Goal: Communication & Community: Answer question/provide support

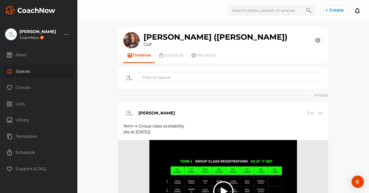
click at [23, 72] on div "Spaces" at bounding box center [39, 71] width 72 height 13
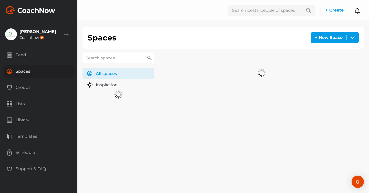
click at [112, 57] on input "text" at bounding box center [119, 58] width 72 height 11
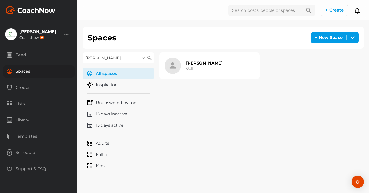
type input "[PERSON_NAME]"
click at [198, 64] on h2 "[PERSON_NAME]" at bounding box center [204, 63] width 37 height 5
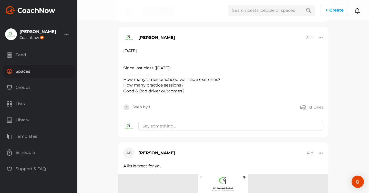
scroll to position [185, 0]
click at [323, 38] on div at bounding box center [321, 36] width 5 height 5
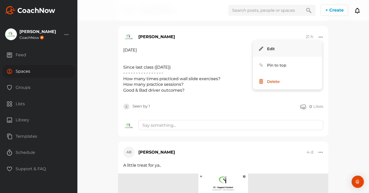
click at [308, 47] on button "Edit" at bounding box center [287, 49] width 69 height 16
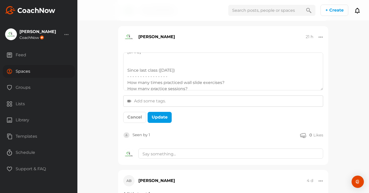
scroll to position [0, 0]
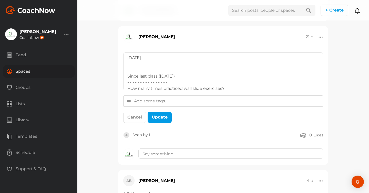
drag, startPoint x: 323, startPoint y: 61, endPoint x: 323, endPoint y: 144, distance: 83.1
click at [323, 91] on textarea "[DATE] Since last class ([DATE]) - - - - - - - - - - - - - - - - How many times…" at bounding box center [223, 72] width 200 height 38
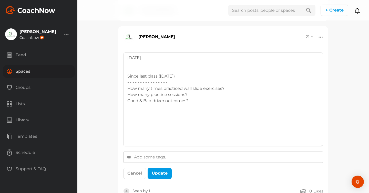
click at [237, 87] on textarea "[DATE] Since last class ([DATE]) - - - - - - - - - - - - - - - - How many times…" at bounding box center [223, 100] width 200 height 94
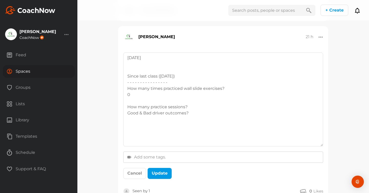
click at [201, 106] on textarea "[DATE] Since last class ([DATE]) - - - - - - - - - - - - - - - - How many times…" at bounding box center [223, 100] width 200 height 94
click at [190, 126] on textarea "[DATE] Since last class ([DATE]) - - - - - - - - - - - - - - - - How many times…" at bounding box center [223, 100] width 200 height 94
drag, startPoint x: 166, startPoint y: 126, endPoint x: 126, endPoint y: 124, distance: 40.8
click at [126, 125] on textarea "[DATE] Since last class ([DATE]) - - - - - - - - - - - - - - - - How many times…" at bounding box center [223, 100] width 200 height 94
click at [165, 132] on textarea "[DATE] Since last class ([DATE]) - - - - - - - - - - - - - - - - How many times…" at bounding box center [223, 100] width 200 height 94
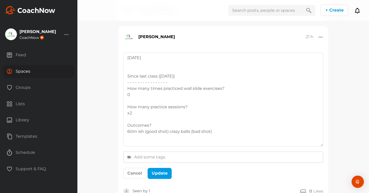
drag, startPoint x: 180, startPoint y: 82, endPoint x: 123, endPoint y: 83, distance: 56.7
click at [123, 83] on textarea "[DATE] Since last class ([DATE]) - - - - - - - - - - - - - - - - How many times…" at bounding box center [223, 100] width 200 height 94
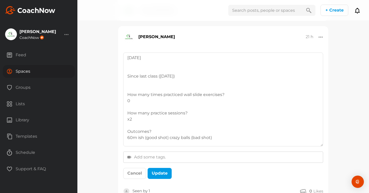
click at [130, 77] on textarea "[DATE] Since last class ([DATE]) How many times practiced wall slide exercises?…" at bounding box center [223, 100] width 200 height 94
drag, startPoint x: 215, startPoint y: 75, endPoint x: 174, endPoint y: 77, distance: 40.8
click at [174, 77] on textarea "[DATE] PRACTICE CHECK IN ince last class ([DATE]) How many times practiced wall…" at bounding box center [223, 100] width 200 height 94
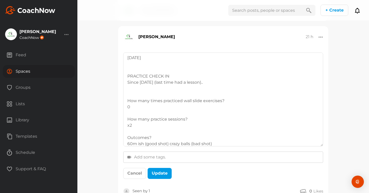
click at [128, 102] on textarea "[DATE] PRACTICE CHECK IN Since [DATE] (last time had a lesson).. How many times…" at bounding box center [223, 100] width 200 height 94
drag, startPoint x: 194, startPoint y: 101, endPoint x: 142, endPoint y: 101, distance: 52.6
click at [142, 101] on textarea "[DATE] PRACTICE CHECK IN Since [DATE] (last time had a lesson).. 0 = How many t…" at bounding box center [223, 100] width 200 height 94
click at [179, 100] on textarea "[DATE] PRACTICE CHECK IN Since [DATE] (last time had a lesson).. 0 = Wall slide…" at bounding box center [223, 100] width 200 height 94
click at [137, 111] on textarea "[DATE] PRACTICE CHECK IN Since [DATE] (last time had a lesson).. 0 = Wall slide…" at bounding box center [223, 100] width 200 height 94
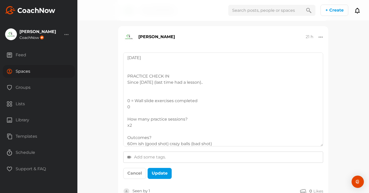
click at [133, 109] on textarea "[DATE] PRACTICE CHECK IN Since [DATE] (last time had a lesson).. 0 = Wall slide…" at bounding box center [223, 100] width 200 height 94
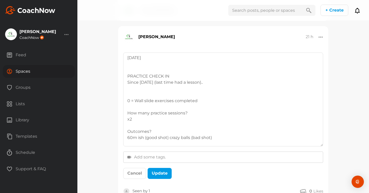
click at [128, 114] on textarea "[DATE] PRACTICE CHECK IN Since [DATE] (last time had a lesson).. 0 = Wall slide…" at bounding box center [223, 100] width 200 height 94
click at [160, 114] on textarea "[DATE] PRACTICE CHECK IN Since [DATE] (last time had a lesson).. 0 = Wall slide…" at bounding box center [223, 100] width 200 height 94
click at [143, 118] on textarea "[DATE] PRACTICE CHECK IN Since [DATE] (last time had a lesson).. 0 = Wall slide…" at bounding box center [223, 100] width 200 height 94
drag, startPoint x: 215, startPoint y: 133, endPoint x: 125, endPoint y: 127, distance: 90.7
click at [125, 127] on textarea "[DATE] PRACTICE CHECK IN Since [DATE] (last time had a lesson).. 0 = Wall slide…" at bounding box center [223, 100] width 200 height 94
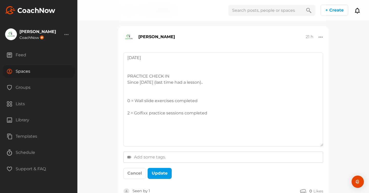
click at [129, 107] on textarea "[DATE] PRACTICE CHECK IN Since [DATE] (last time had a lesson).. 0 = Wall slide…" at bounding box center [223, 100] width 200 height 94
click at [154, 95] on textarea "[DATE] PRACTICE CHECK IN Since [DATE] (last time had a lesson).. 0 = Wall slide…" at bounding box center [223, 100] width 200 height 94
drag, startPoint x: 204, startPoint y: 84, endPoint x: 128, endPoint y: 83, distance: 76.2
click at [128, 83] on textarea "[DATE] PRACTICE CHECK IN Since [DATE] (last time had a lesson).. 0 = Wall slide…" at bounding box center [223, 100] width 200 height 94
click at [174, 76] on textarea "[DATE] PRACTICE CHECK IN 0 = Wall slide exercises completed 2 = Golfixx practic…" at bounding box center [223, 100] width 200 height 94
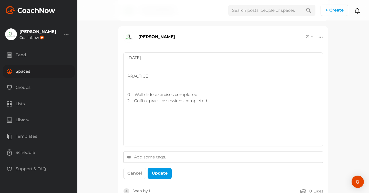
click at [143, 81] on textarea "[DATE] PRACTICE 0 = Wall slide exercises completed 2 = Golfixx practice session…" at bounding box center [223, 100] width 200 height 94
click at [205, 95] on textarea "[DATE] PRACTICE Since our last lesson ([DATE]/2wks) 0 = Wall slide exercises co…" at bounding box center [223, 100] width 200 height 94
click at [132, 89] on textarea "[DATE] PRACTICE Since our last lesson ([DATE]/2wks) 0 = Wall slide exercises co…" at bounding box center [223, 100] width 200 height 94
click at [128, 95] on textarea "[DATE] PRACTICE Since our last lesson ([DATE]/2wks) 0 = Wall slide exercises co…" at bounding box center [223, 100] width 200 height 94
click at [136, 141] on textarea "[DATE] PRACTICE Since our last lesson ([DATE]/2wks) 0 = Wall slide exercises co…" at bounding box center [223, 100] width 200 height 94
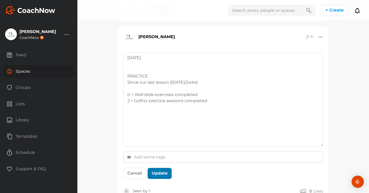
type textarea "[DATE] PRACTICE Since our last lesson ([DATE]/2wks) 0 = Wall slide exercises co…"
click at [155, 178] on button "Update" at bounding box center [160, 173] width 24 height 11
